Goal: Task Accomplishment & Management: Use online tool/utility

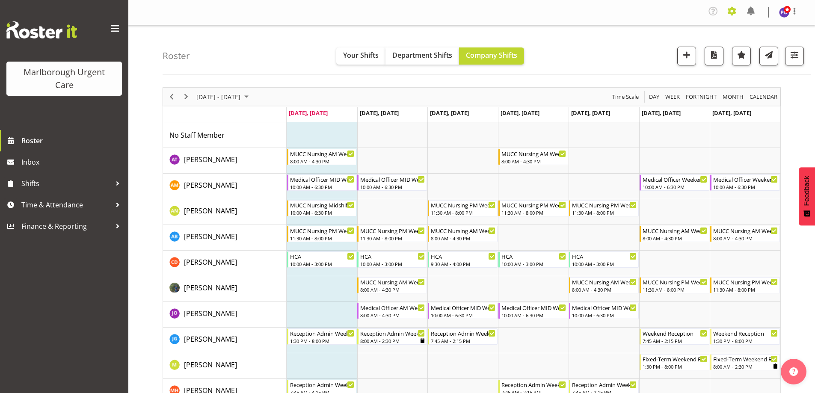
click at [732, 6] on span at bounding box center [732, 11] width 14 height 14
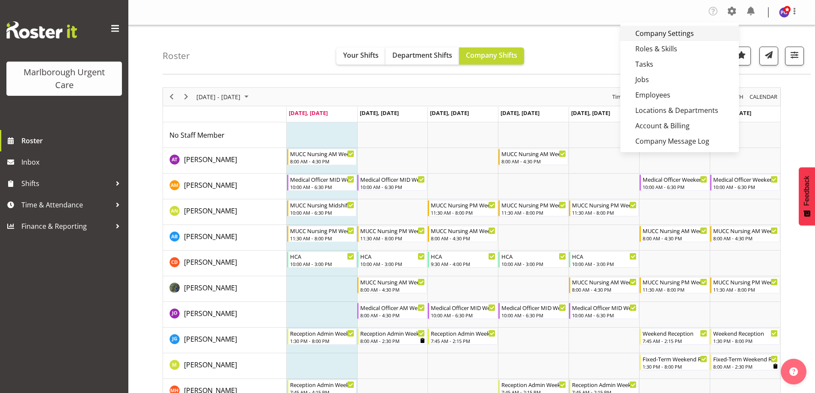
click at [659, 35] on link "Company Settings" at bounding box center [679, 33] width 118 height 15
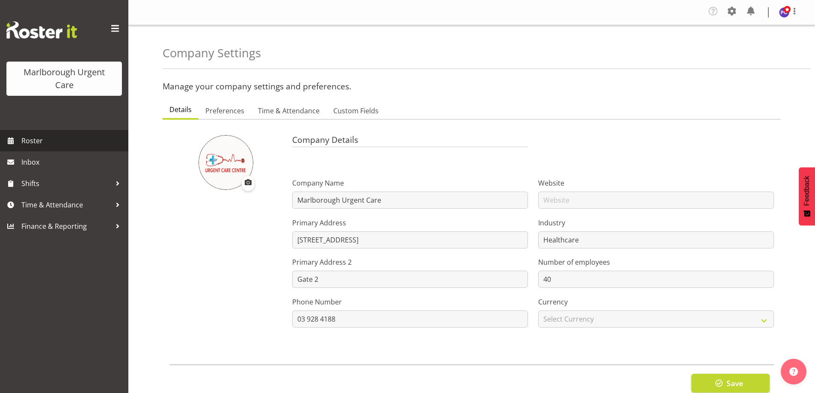
click at [25, 143] on span "Roster" at bounding box center [72, 140] width 103 height 13
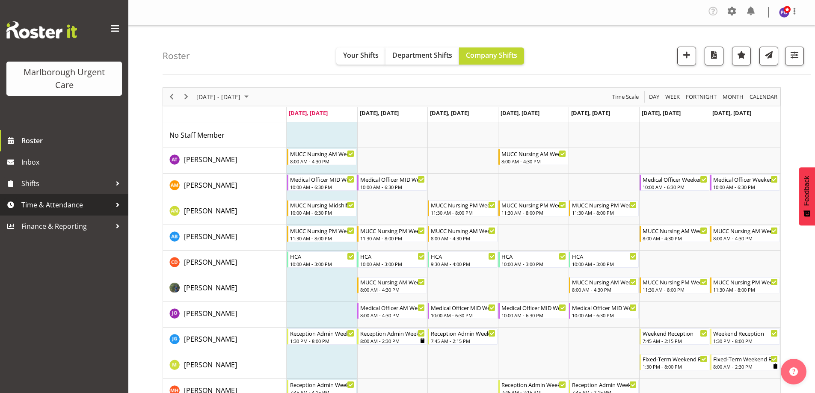
click at [52, 206] on span "Time & Attendance" at bounding box center [66, 204] width 90 height 13
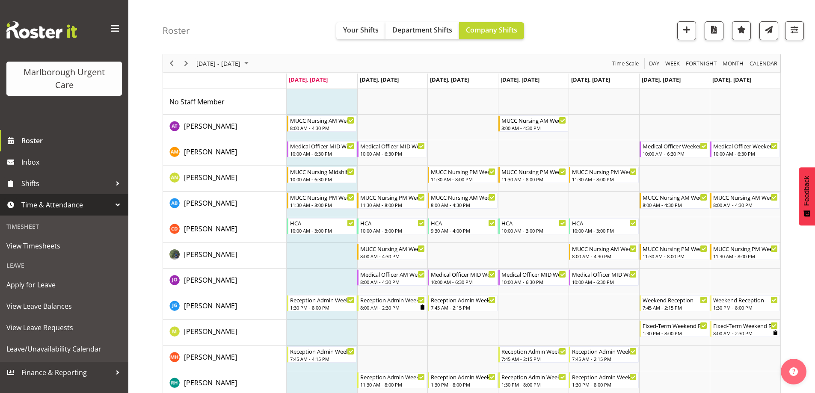
scroll to position [43, 0]
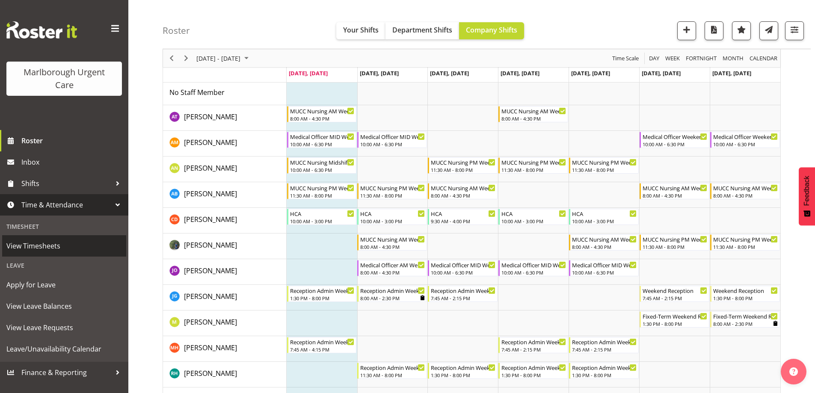
click at [54, 248] on span "View Timesheets" at bounding box center [63, 245] width 115 height 13
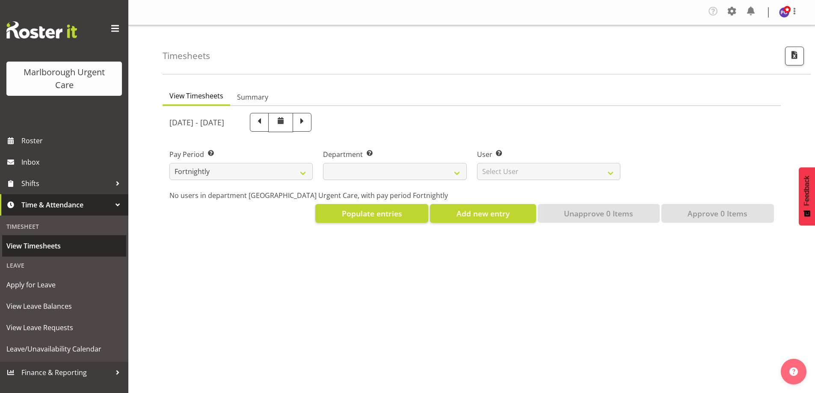
select select
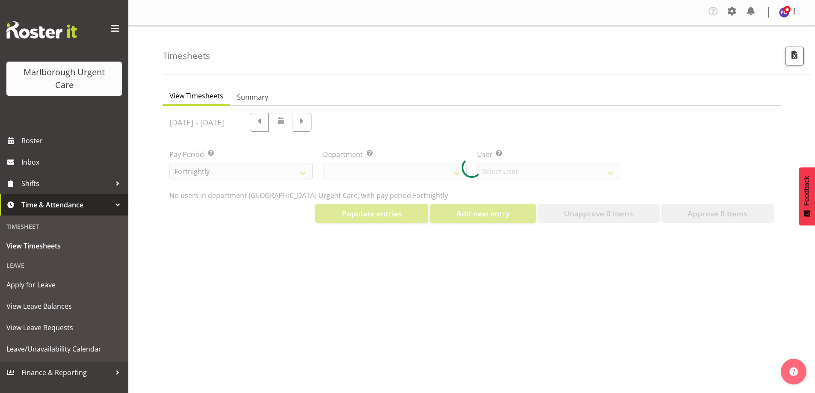
select select "11836"
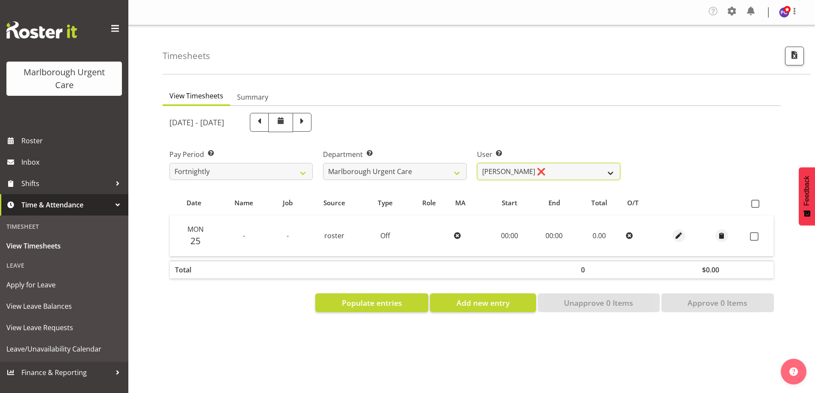
click at [614, 172] on select "Agnes Tyson ❌ Alexandra Madigan ❌ Alysia Newman-Woods ❌ Amber Venning-Slater ❌ …" at bounding box center [548, 171] width 143 height 17
click at [714, 137] on div "Pay Period Select which pay period you would like to view. Fortnightly Departme…" at bounding box center [471, 161] width 614 height 48
